Goal: Understand process/instructions: Learn about a topic

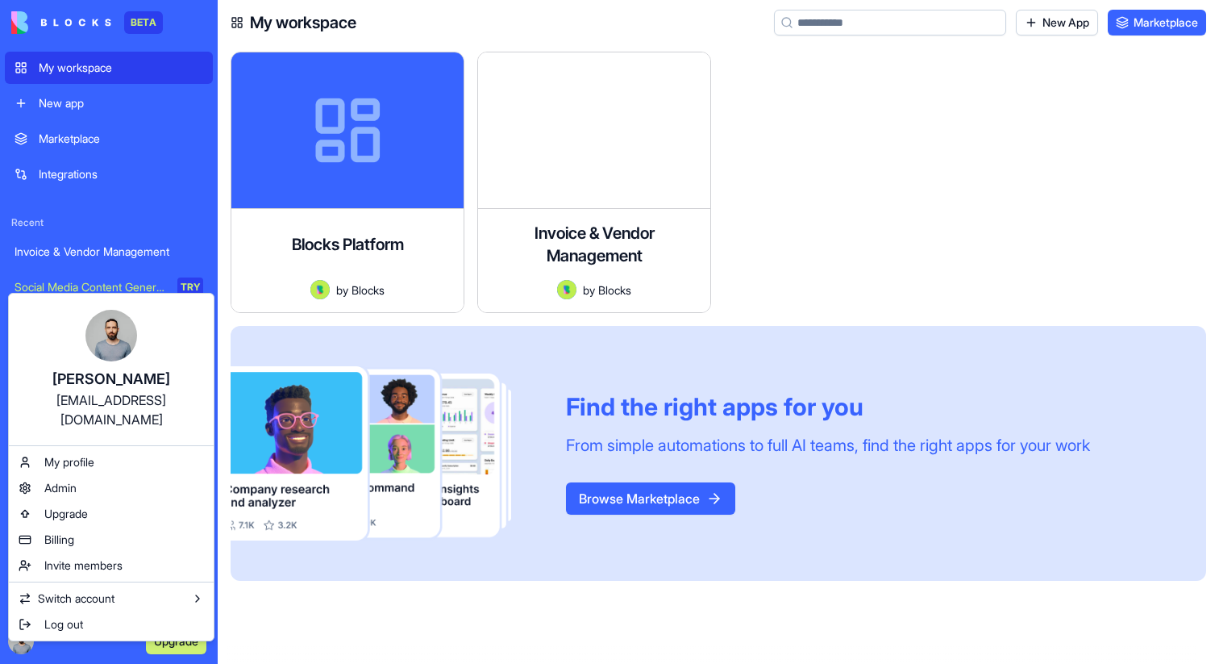
click at [771, 173] on html "BETA My workspace New app Marketplace Integrations Recent Invoice & Vendor Mana…" at bounding box center [609, 332] width 1219 height 664
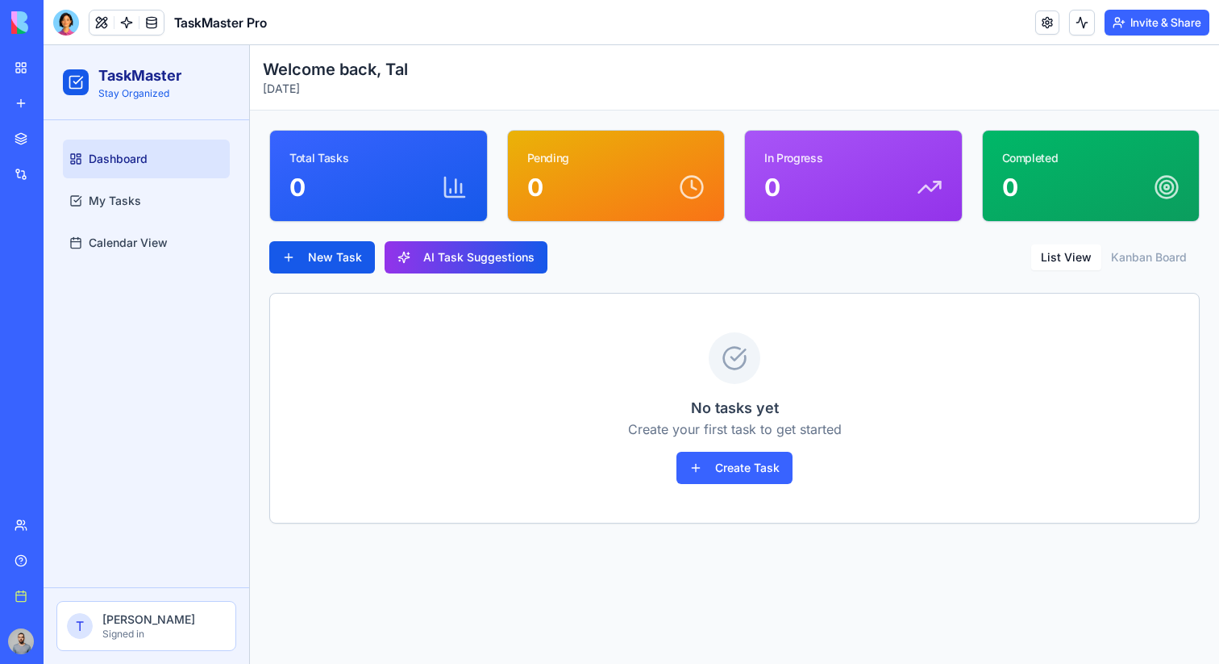
click at [60, 60] on div "My workspace" at bounding box center [49, 68] width 21 height 16
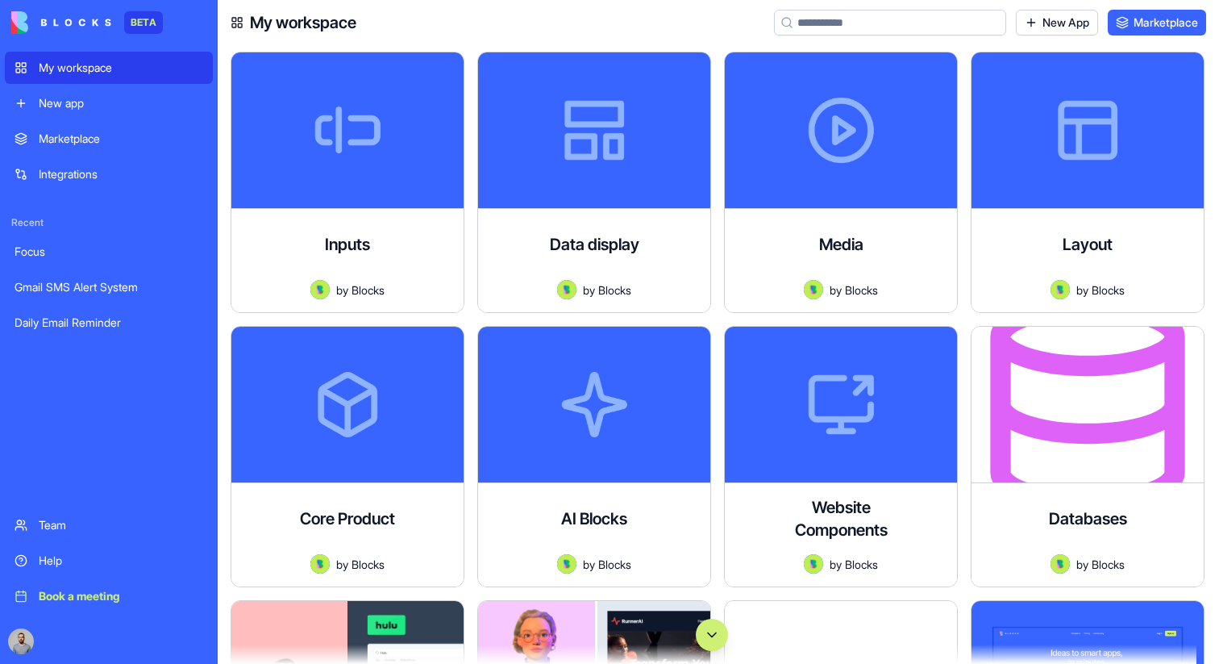
click at [721, 639] on button "Scroll to bottom" at bounding box center [712, 634] width 32 height 32
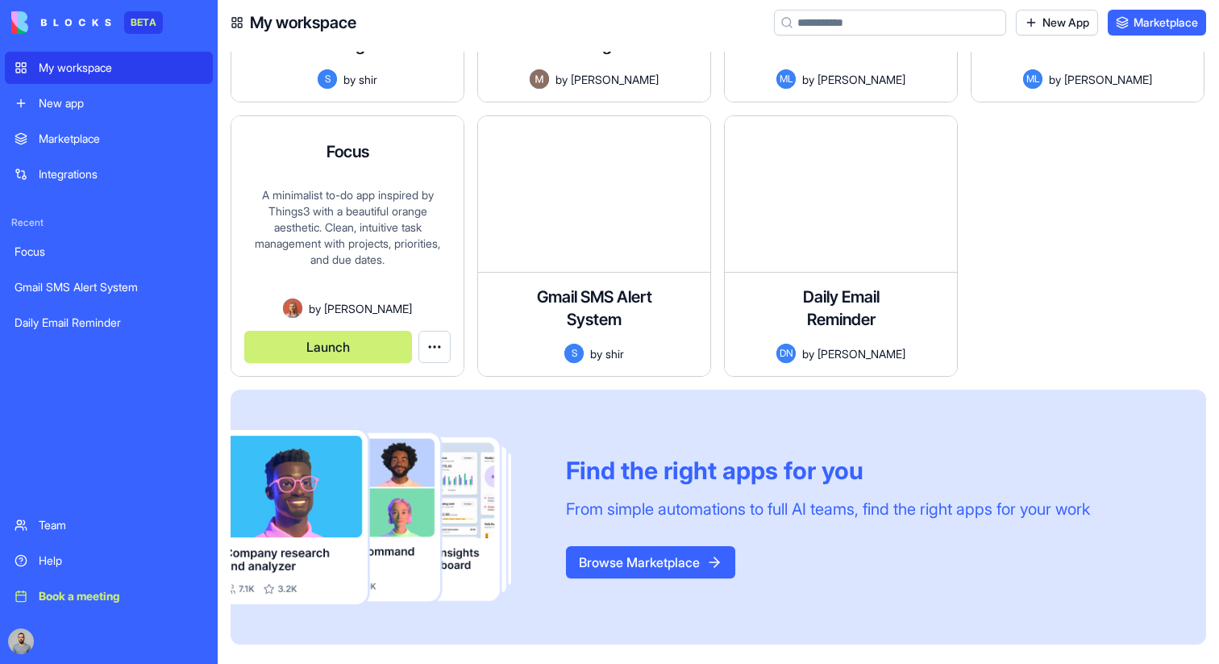
click at [335, 347] on button "Launch" at bounding box center [328, 347] width 168 height 32
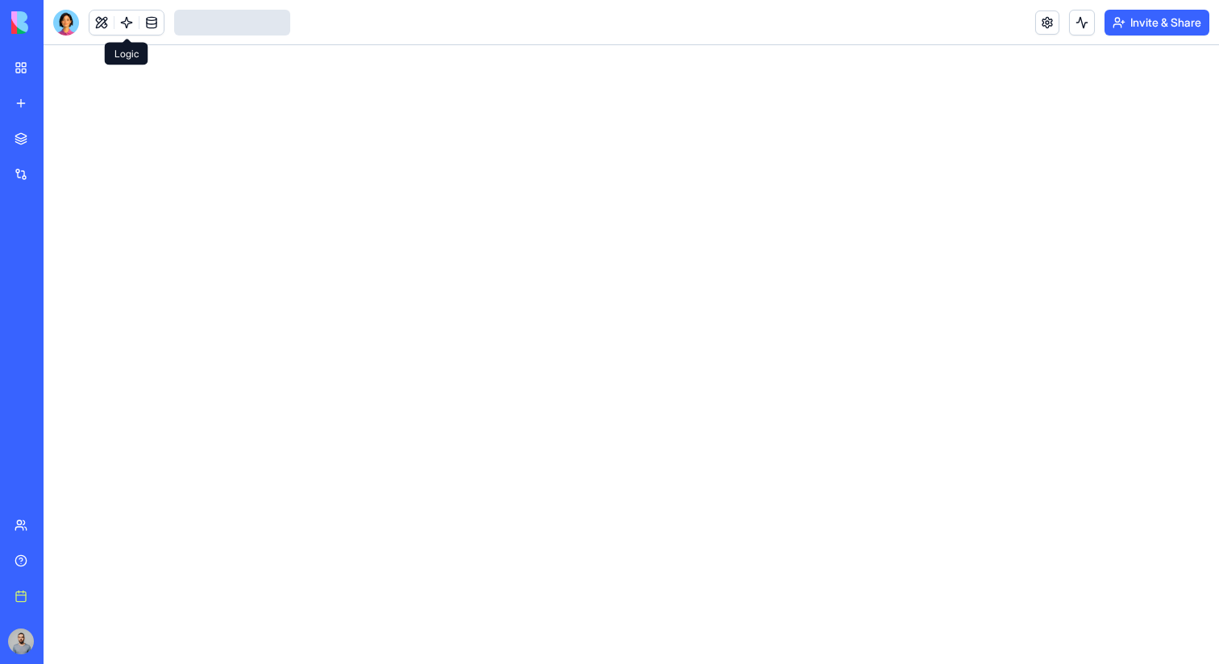
click at [124, 20] on link at bounding box center [126, 22] width 24 height 24
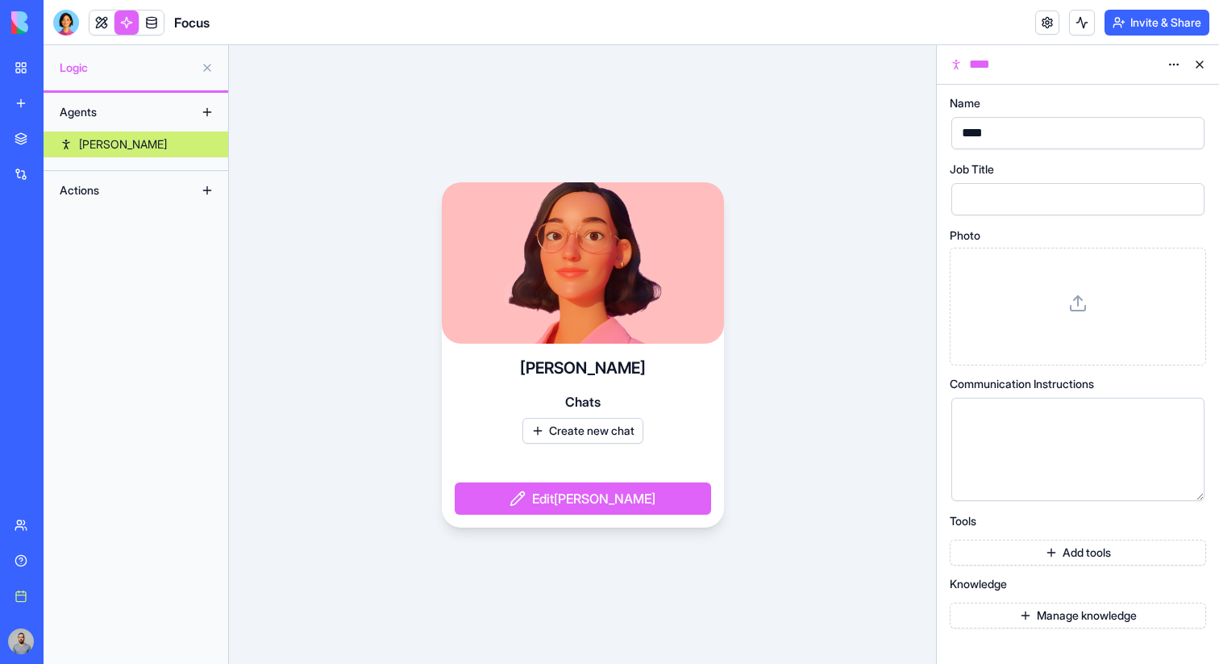
click at [110, 139] on link "[PERSON_NAME]" at bounding box center [136, 144] width 185 height 26
click at [33, 79] on link "My workspace" at bounding box center [37, 68] width 65 height 32
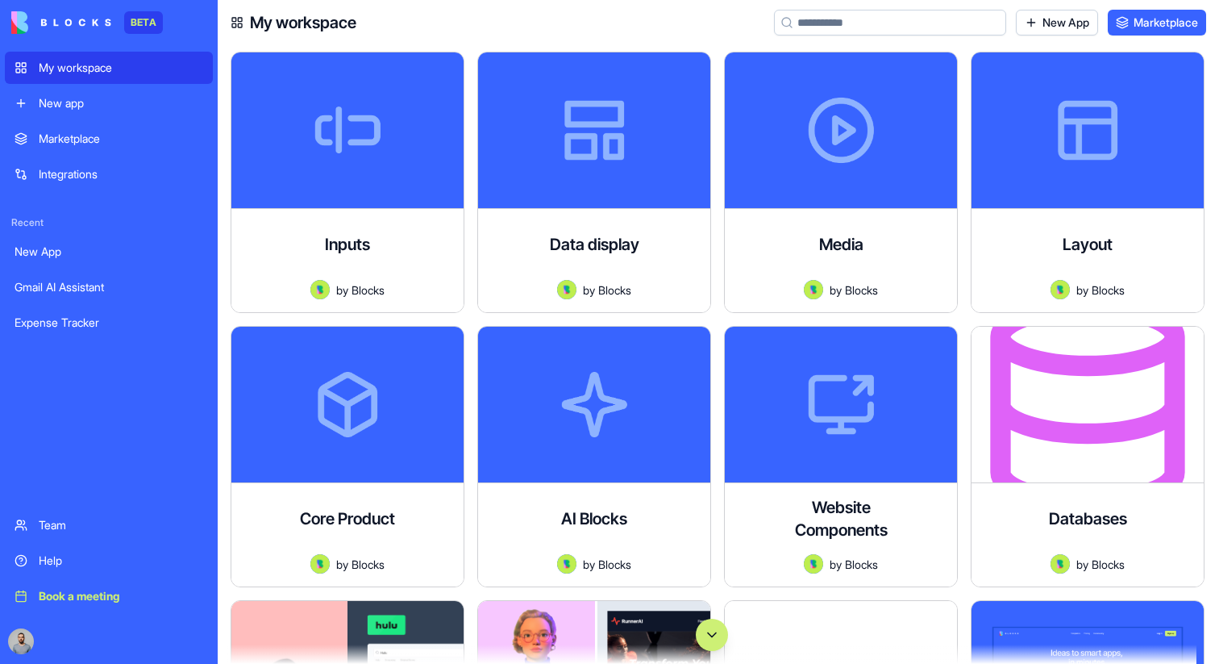
click at [720, 638] on button "Scroll to bottom" at bounding box center [712, 634] width 32 height 32
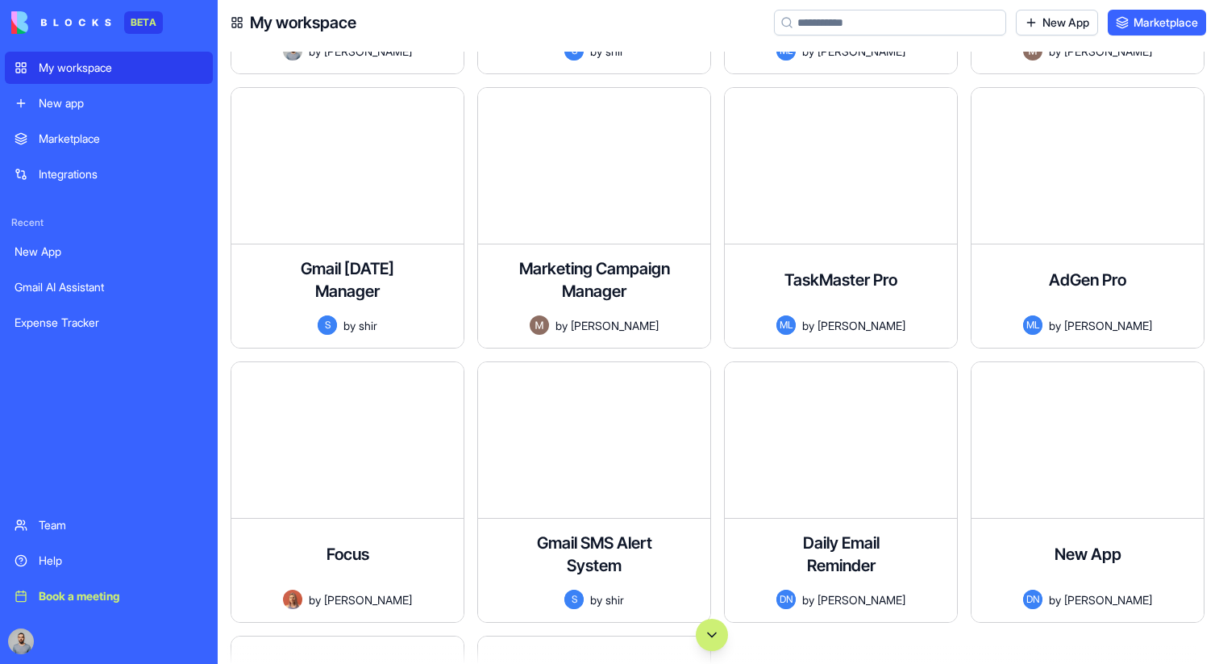
scroll to position [115369, 0]
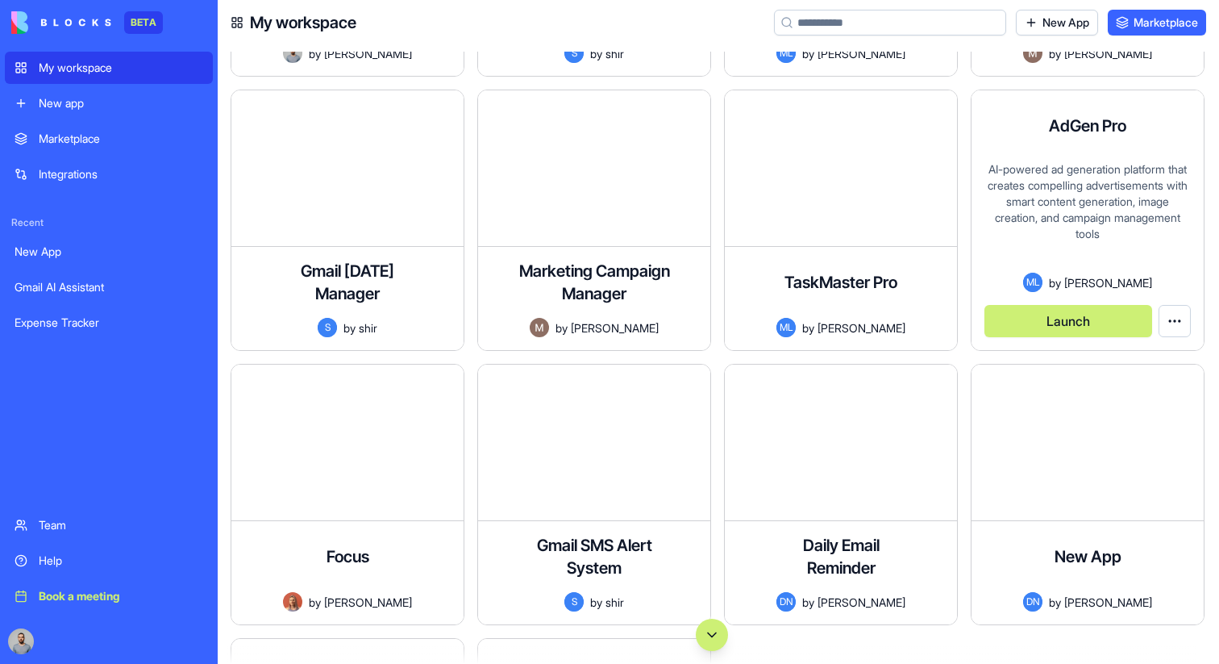
click at [1092, 316] on button "Launch" at bounding box center [1068, 321] width 168 height 32
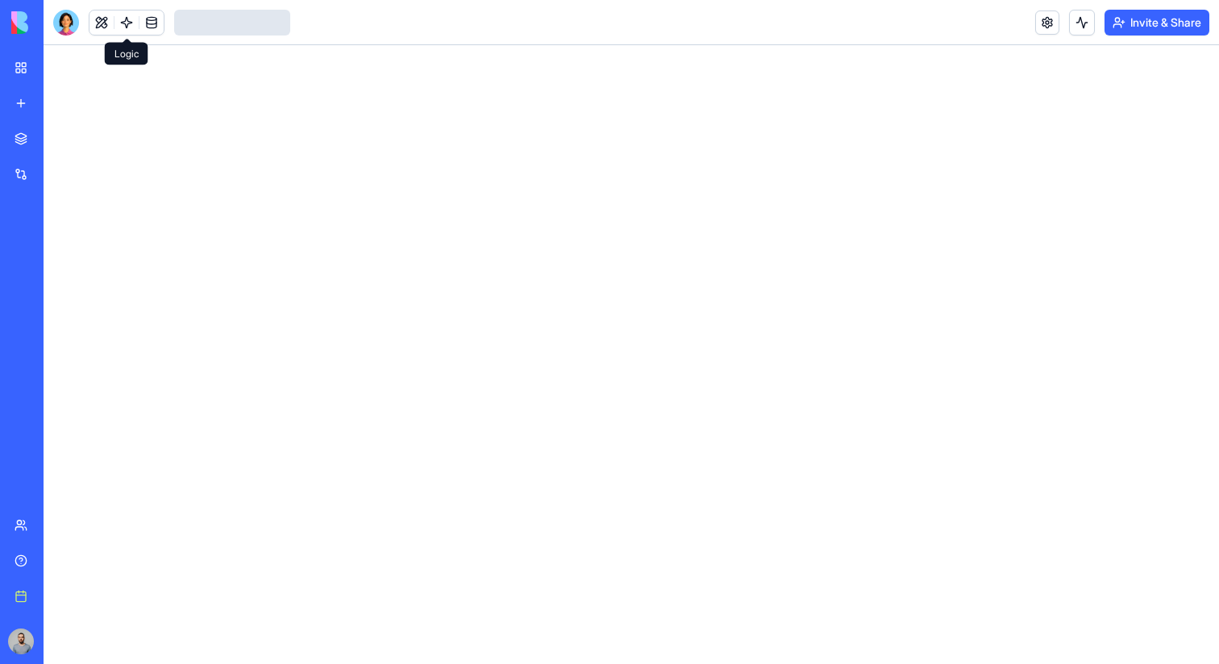
click at [127, 24] on link at bounding box center [126, 22] width 24 height 24
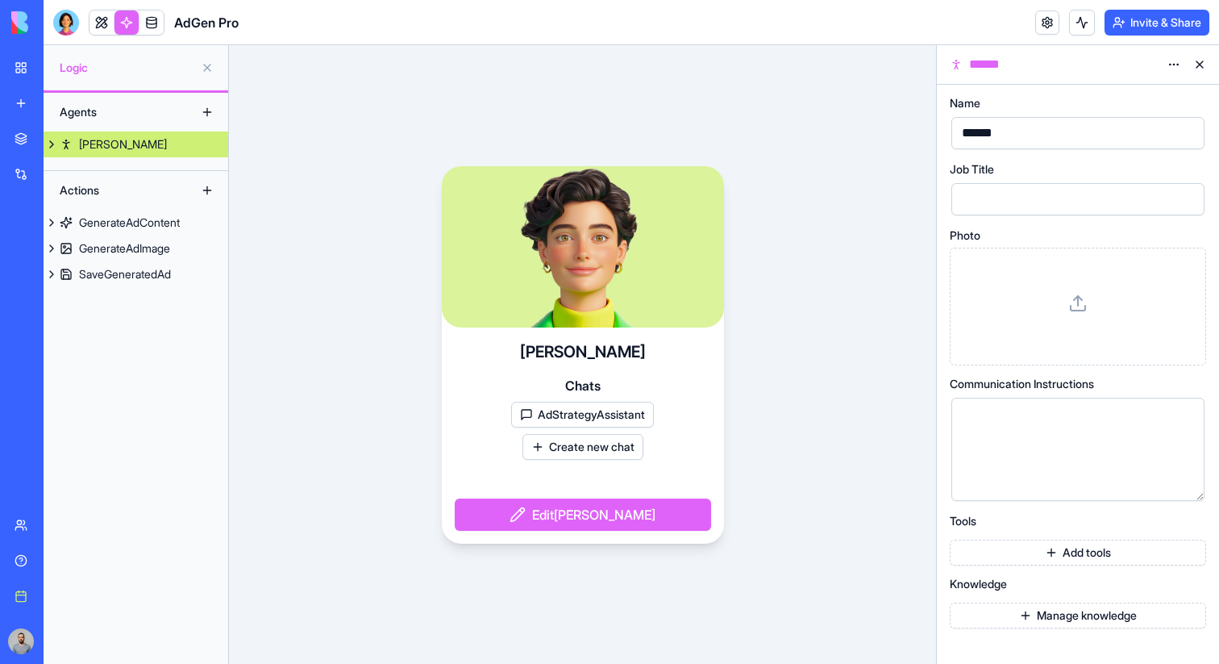
click at [132, 149] on link "[PERSON_NAME]" at bounding box center [136, 144] width 185 height 26
click at [132, 164] on div "AdStrategyAssistant" at bounding box center [145, 170] width 100 height 16
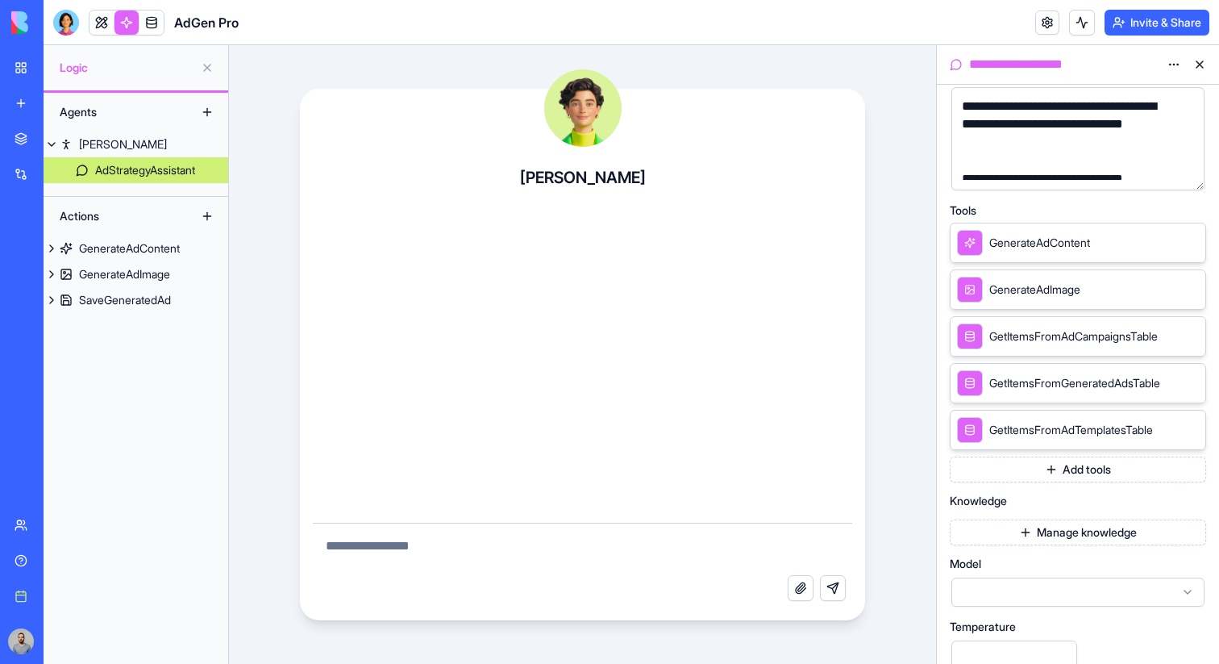
scroll to position [185, 0]
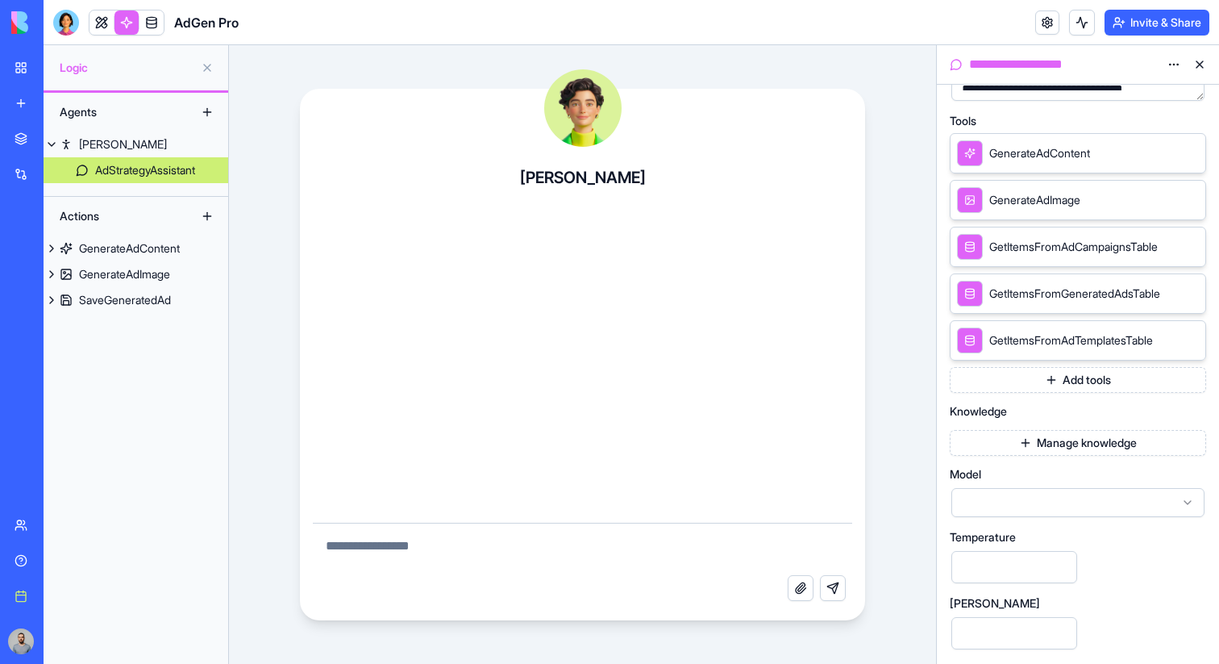
click at [1034, 503] on div at bounding box center [1077, 502] width 253 height 29
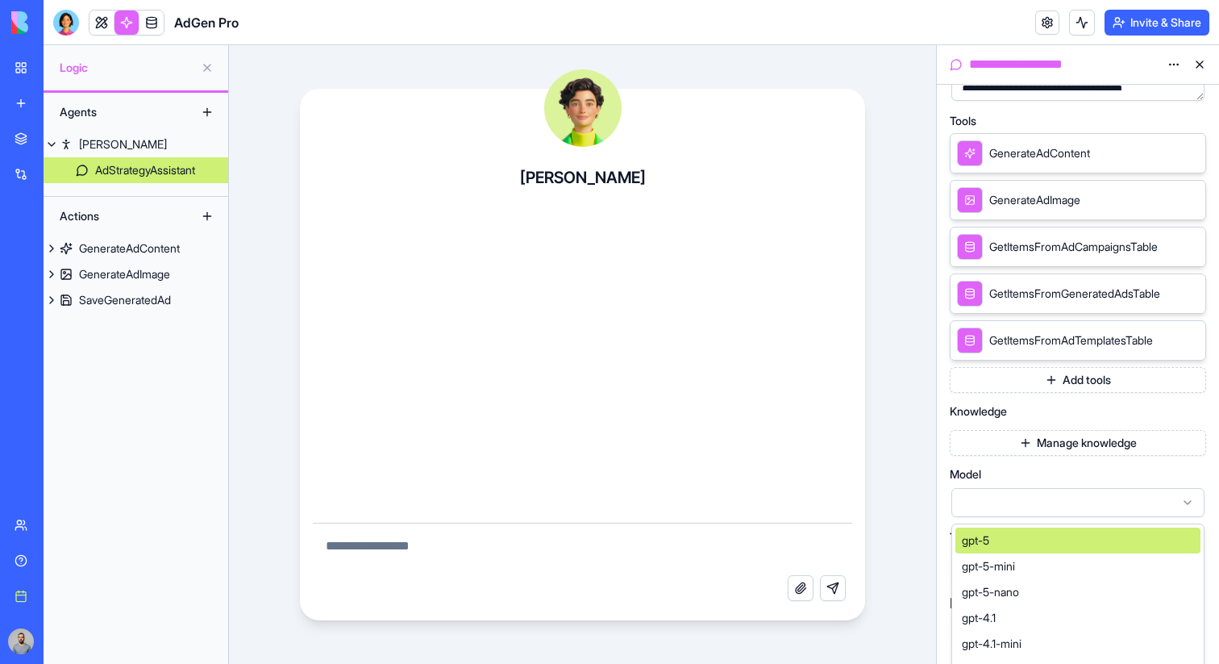
click at [1041, 363] on div "**********" at bounding box center [1078, 281] width 256 height 739
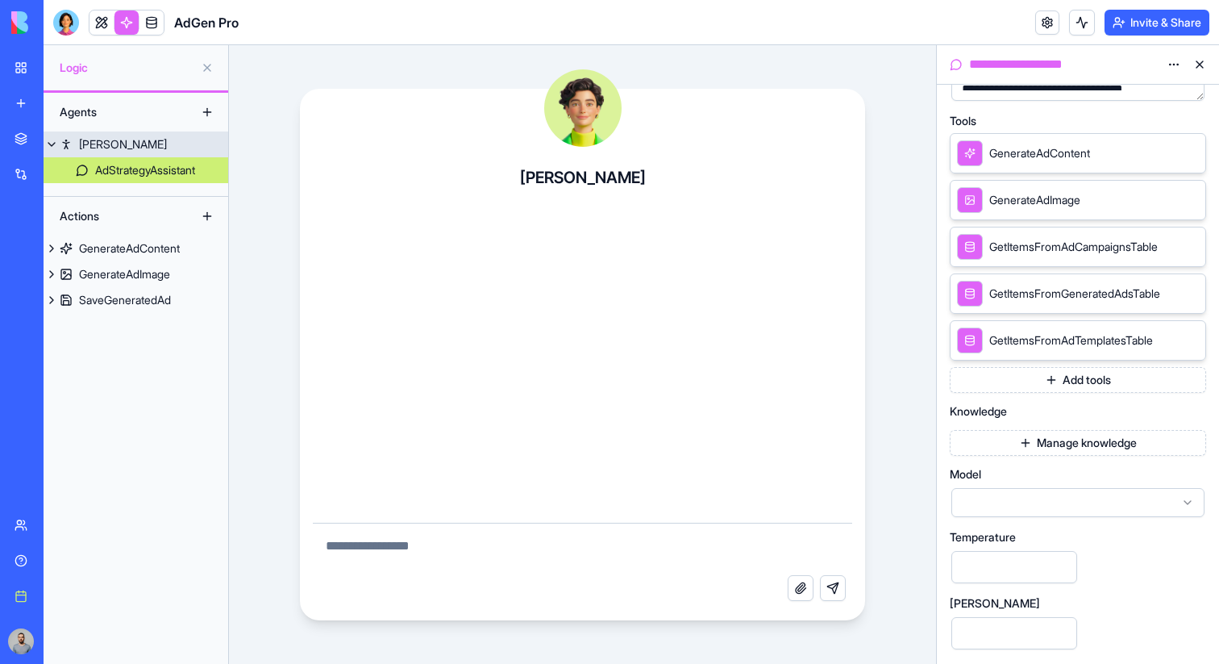
click at [147, 141] on link "[PERSON_NAME]" at bounding box center [136, 144] width 185 height 26
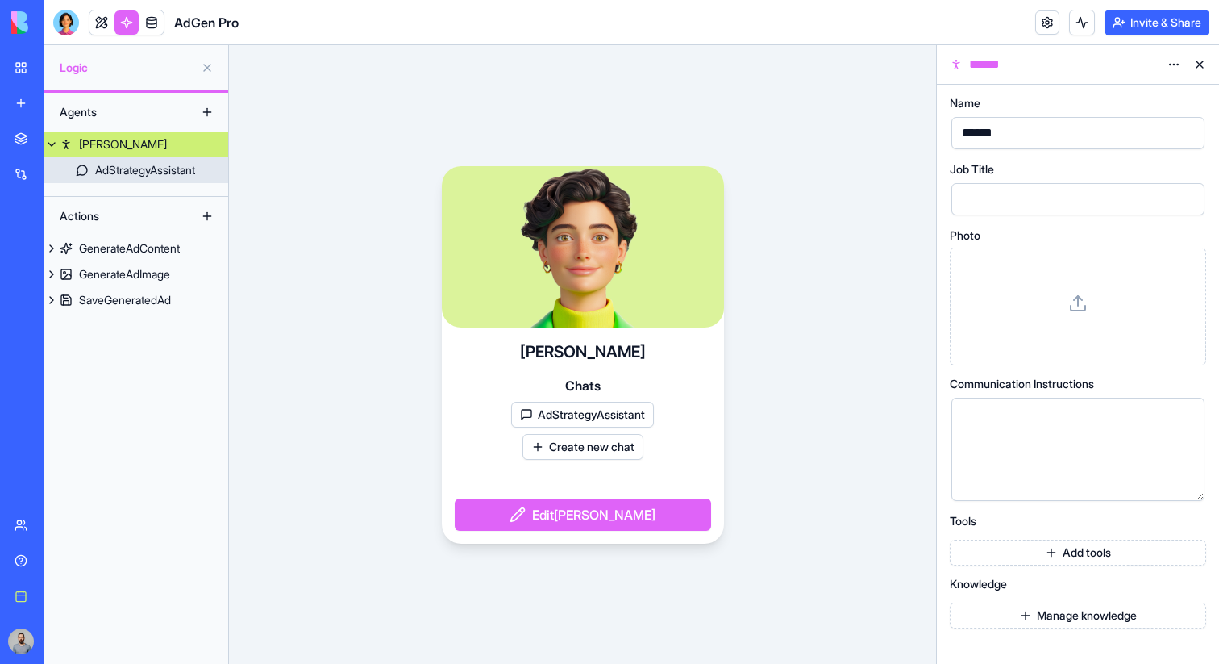
click at [157, 179] on link "AdStrategyAssistant" at bounding box center [136, 170] width 185 height 26
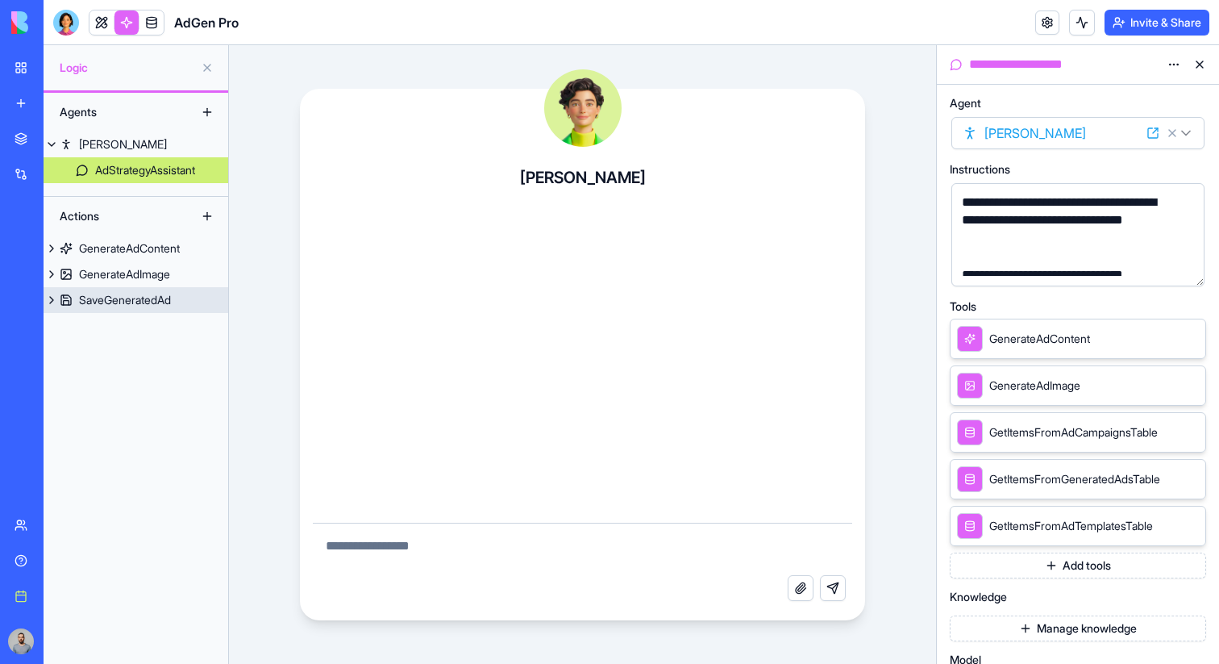
click at [178, 302] on link "SaveGeneratedAd" at bounding box center [136, 300] width 185 height 26
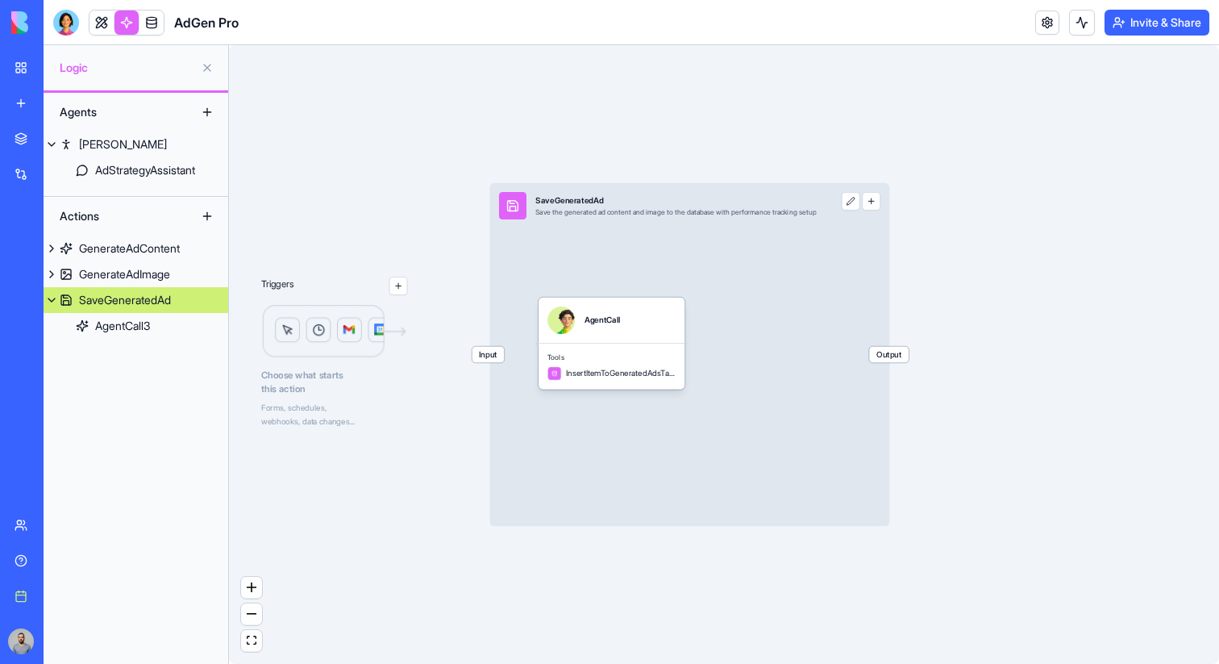
click at [492, 362] on span "Input" at bounding box center [488, 355] width 32 height 16
